Goal: Communication & Community: Participate in discussion

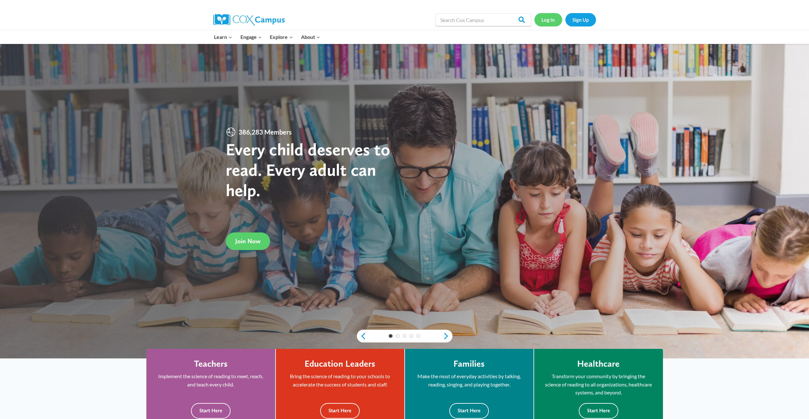
click at [552, 19] on link "Log In" at bounding box center [549, 19] width 28 height 13
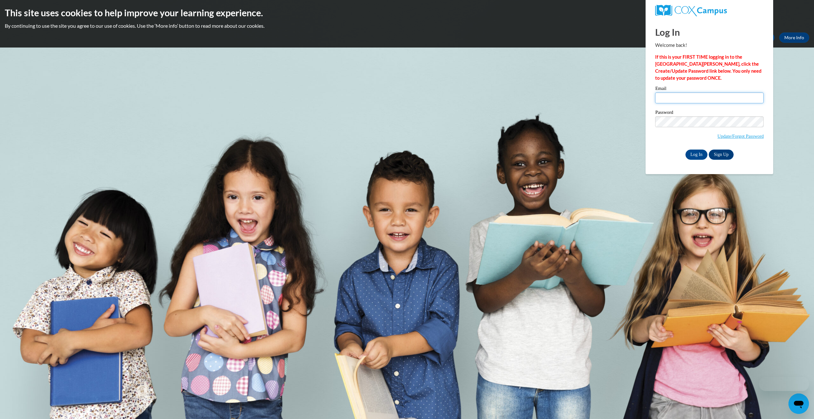
type input "abernestine@esng.org"
click at [690, 93] on input "abernestine@esng.org" at bounding box center [709, 98] width 108 height 11
drag, startPoint x: 658, startPoint y: 150, endPoint x: 661, endPoint y: 147, distance: 3.6
click at [661, 147] on div "Email abernestine@esng.org Password Update/Forgot Password Log In Sign Up OR" at bounding box center [709, 122] width 108 height 73
drag, startPoint x: 661, startPoint y: 147, endPoint x: 697, endPoint y: 156, distance: 37.1
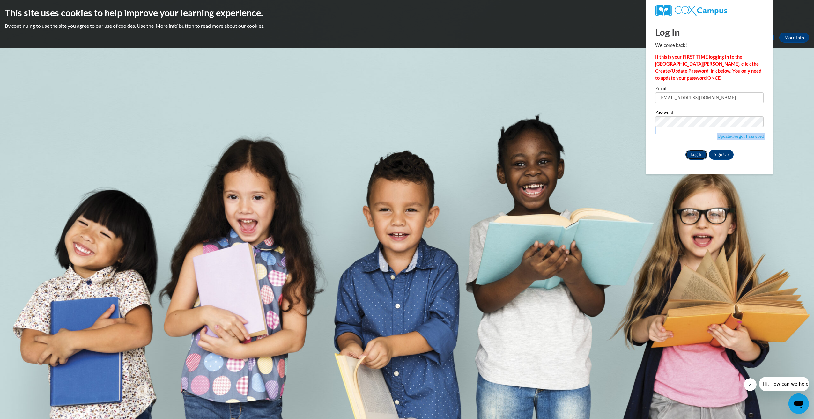
click at [697, 156] on input "Log In" at bounding box center [697, 155] width 22 height 10
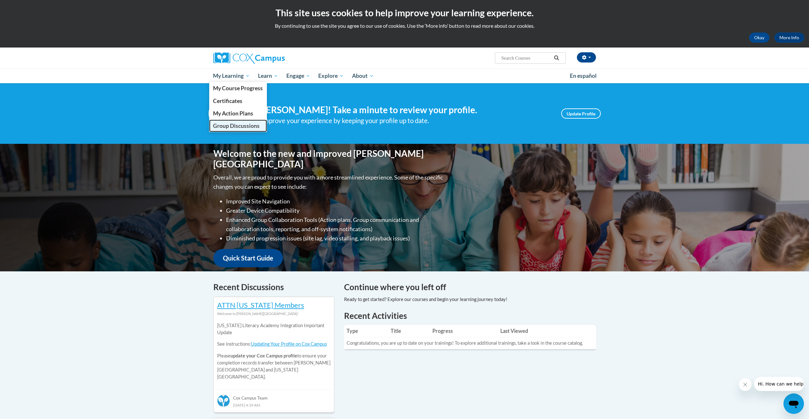
click at [240, 125] on span "Group Discussions" at bounding box center [236, 125] width 47 height 7
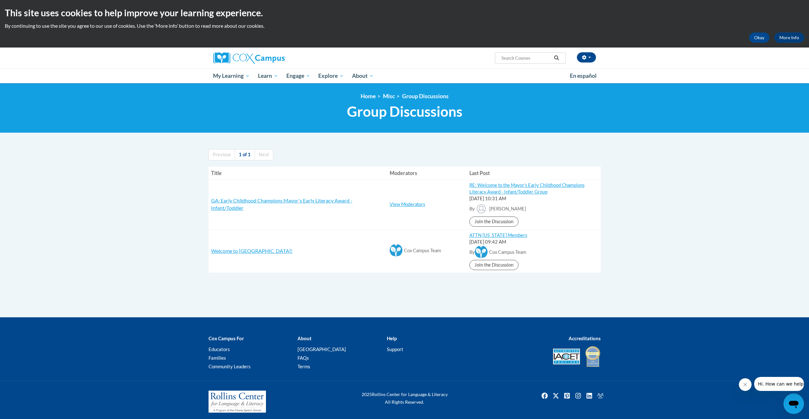
click at [290, 204] on h3 "GA: Early Childhood Champions Mayor's Early Literacy Award - Infant/Toddler" at bounding box center [298, 204] width 174 height 14
click at [287, 202] on span "GA: Early Childhood Champions Mayor's Early Literacy Award - Infant/Toddler" at bounding box center [281, 203] width 141 height 13
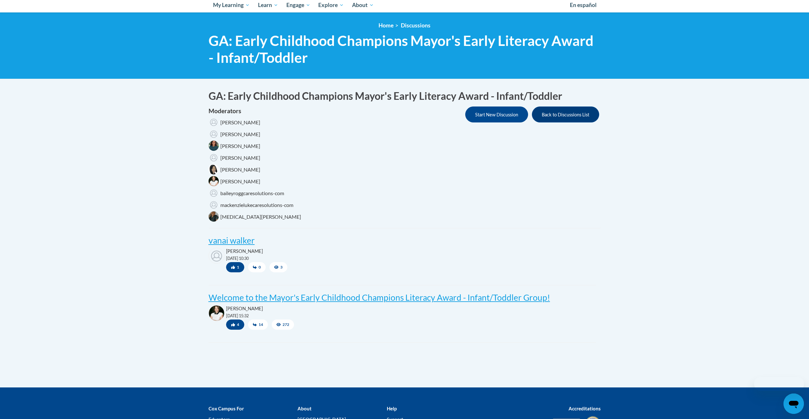
scroll to position [96, 0]
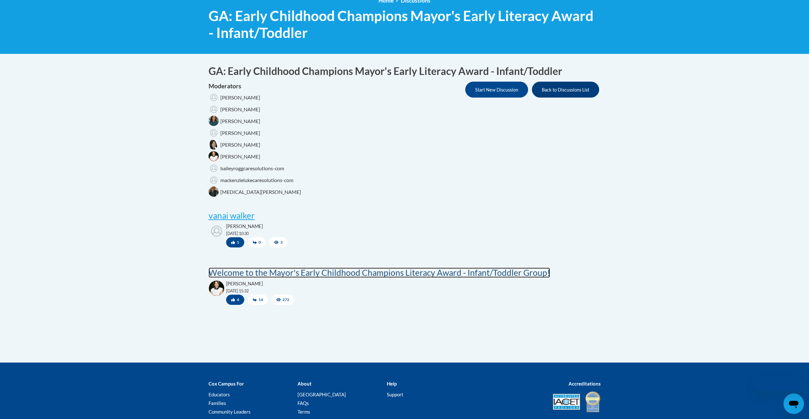
click at [290, 272] on post "Welcome to the Mayor's Early Childhood Champions Literacy Award - Infant/Toddle…" at bounding box center [380, 273] width 342 height 10
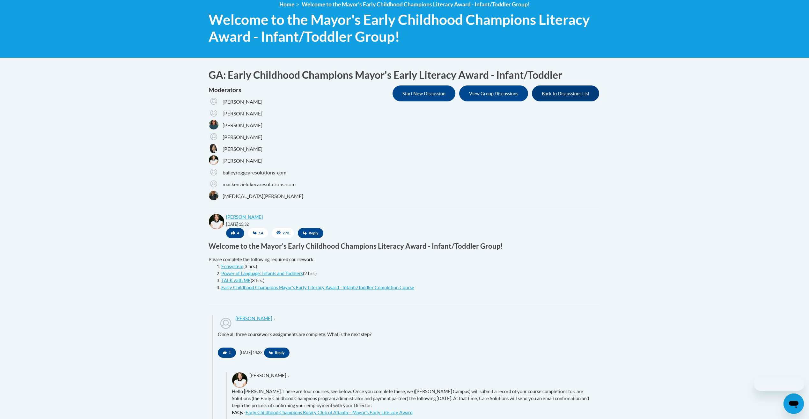
scroll to position [96, 0]
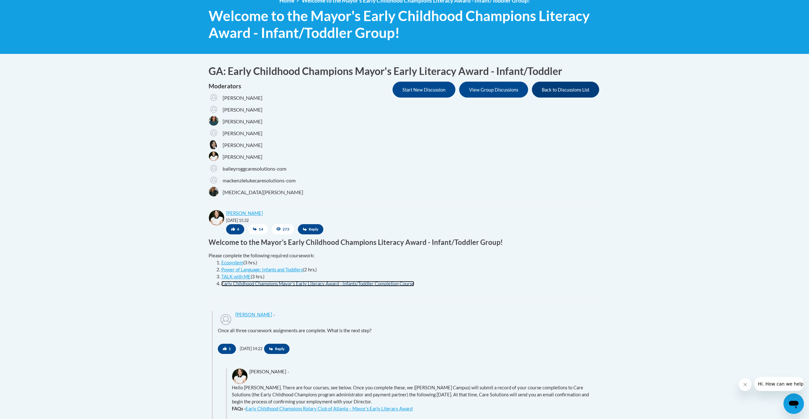
click at [316, 283] on link "Early Childhood Champions Mayor’s Early Literacy Award - Infants/Toddler Comple…" at bounding box center [317, 283] width 193 height 5
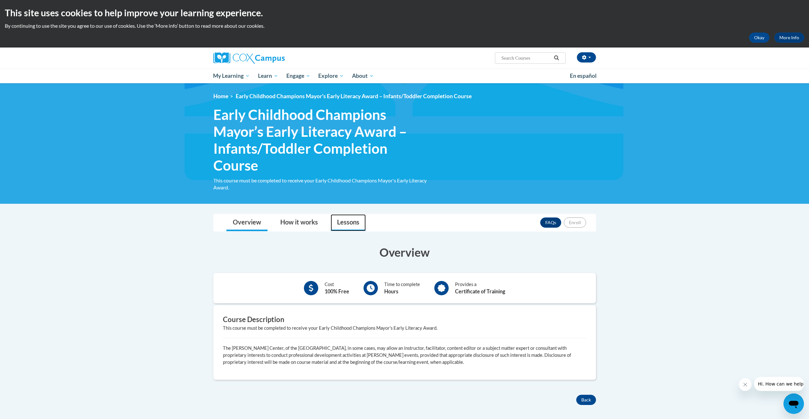
click at [356, 221] on link "Lessons" at bounding box center [348, 222] width 35 height 17
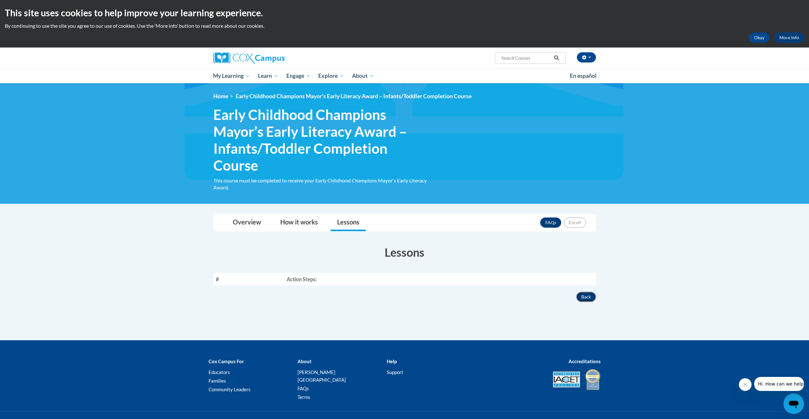
click at [592, 298] on button "Back" at bounding box center [586, 297] width 20 height 10
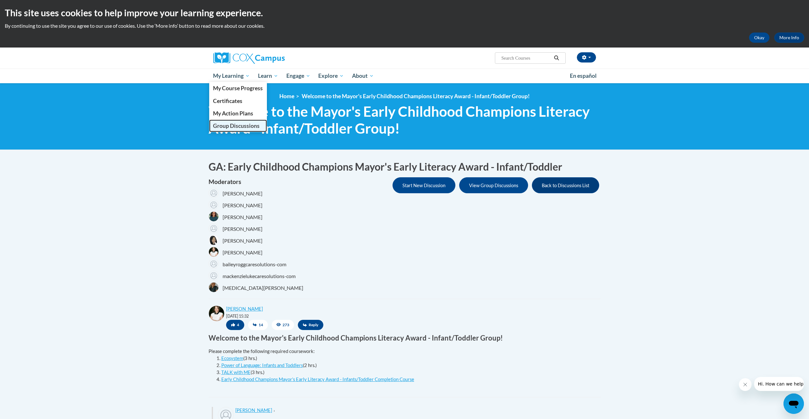
click at [235, 127] on span "Group Discussions" at bounding box center [236, 125] width 47 height 7
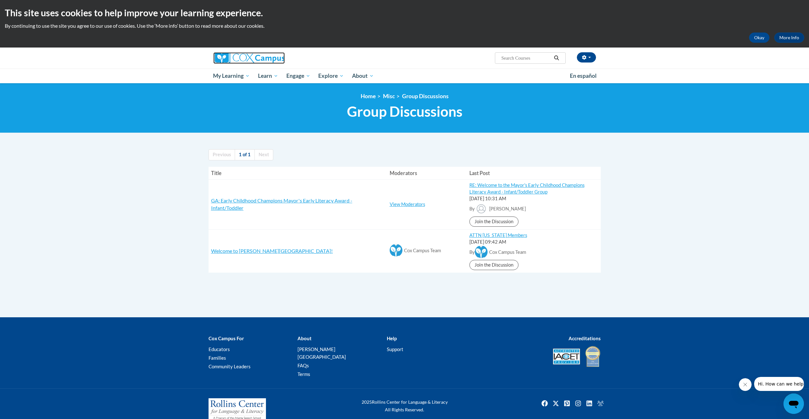
click at [226, 58] on img at bounding box center [248, 57] width 71 height 11
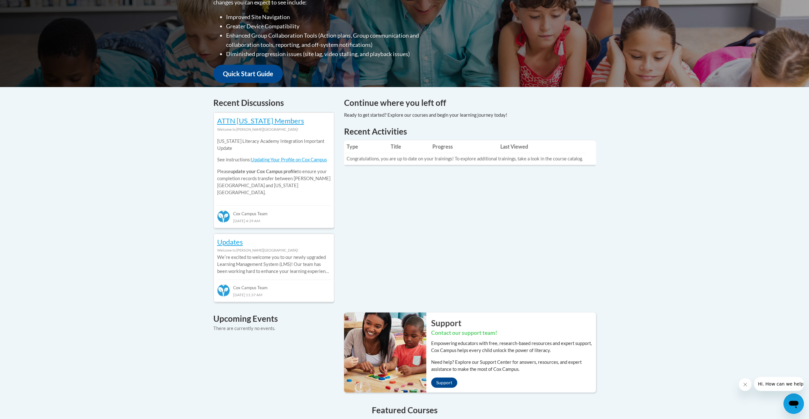
scroll to position [160, 0]
